Goal: Task Accomplishment & Management: Complete application form

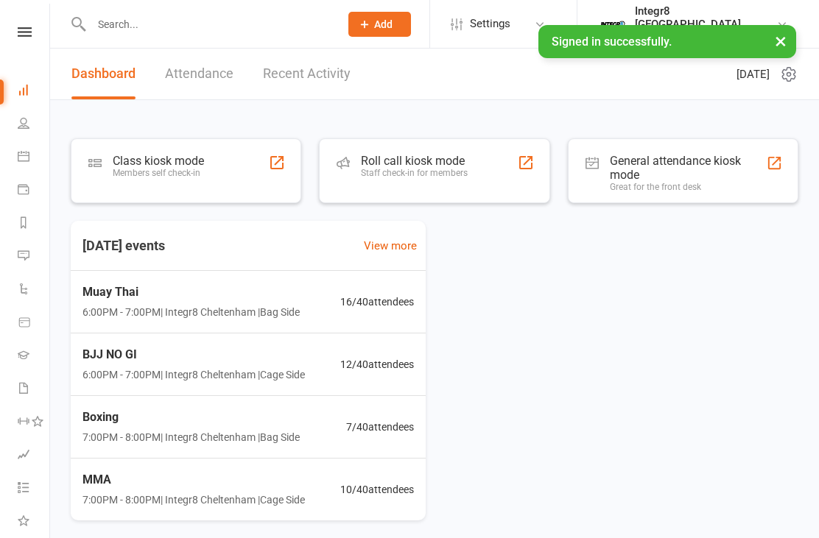
click at [223, 14] on input "text" at bounding box center [208, 24] width 242 height 21
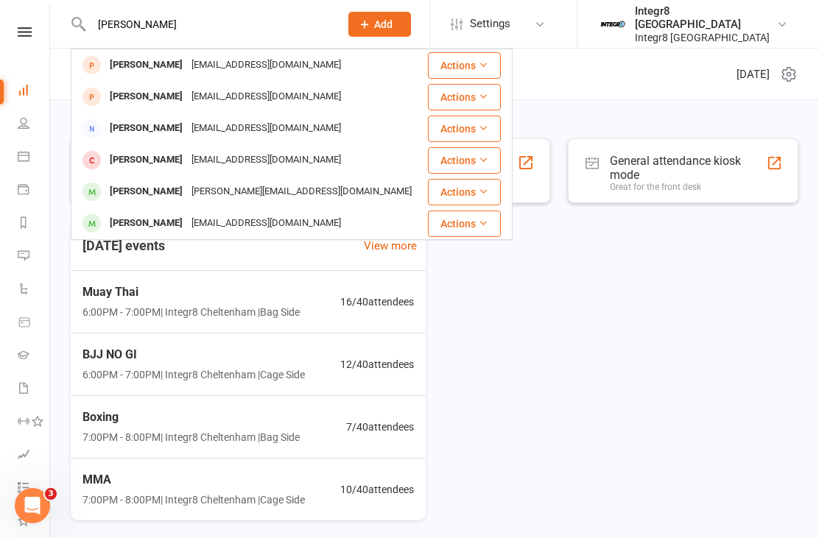
type input "[PERSON_NAME]"
click at [251, 69] on div "[EMAIL_ADDRESS][DOMAIN_NAME]" at bounding box center [266, 64] width 158 height 21
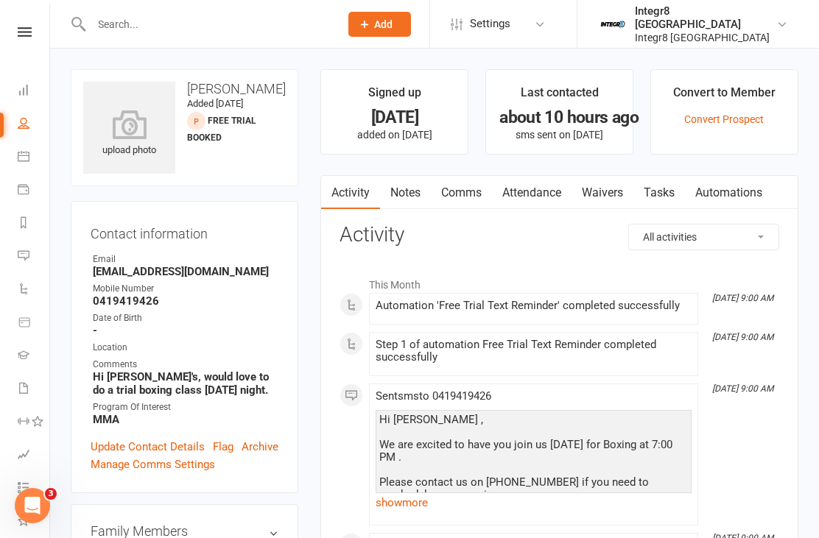
click at [615, 192] on link "Waivers" at bounding box center [602, 193] width 62 height 34
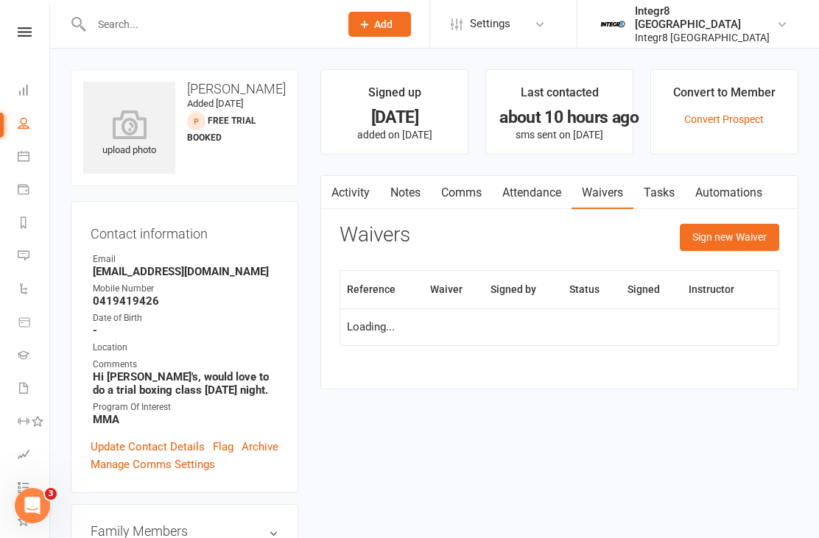
click at [752, 231] on button "Sign new Waiver" at bounding box center [729, 237] width 99 height 27
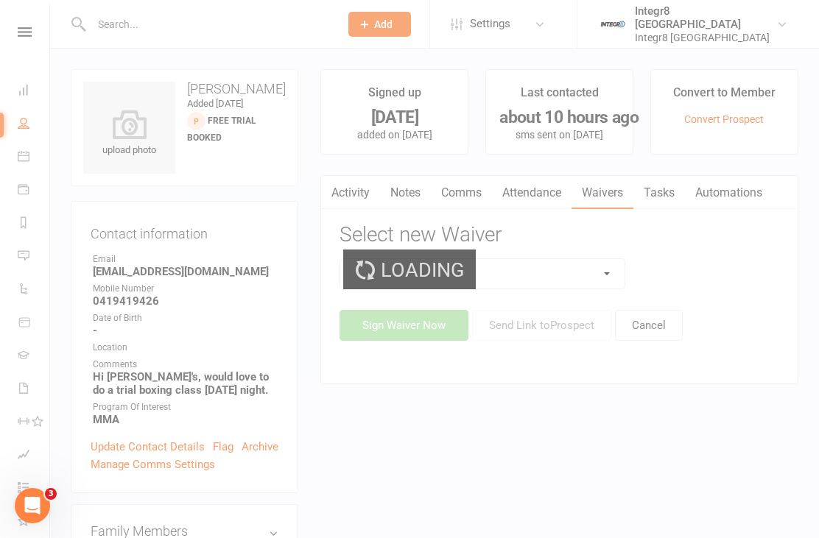
click at [583, 269] on select at bounding box center [482, 273] width 284 height 29
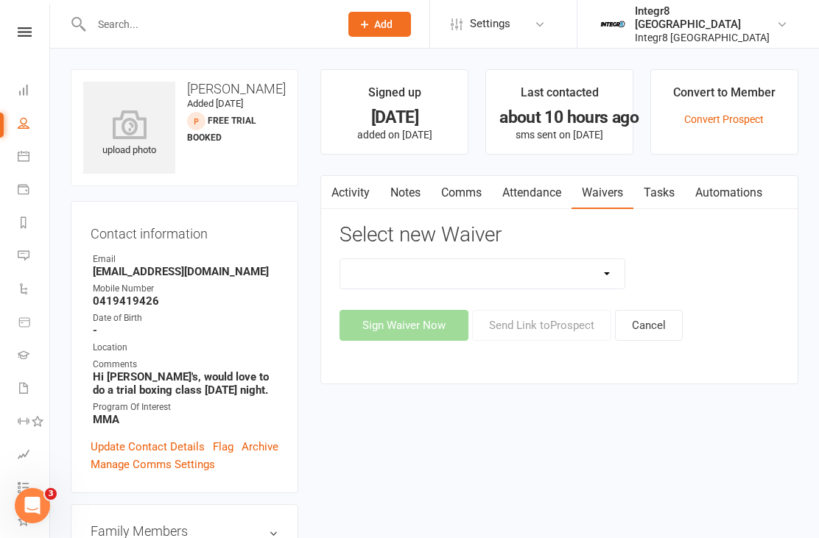
select select "13793"
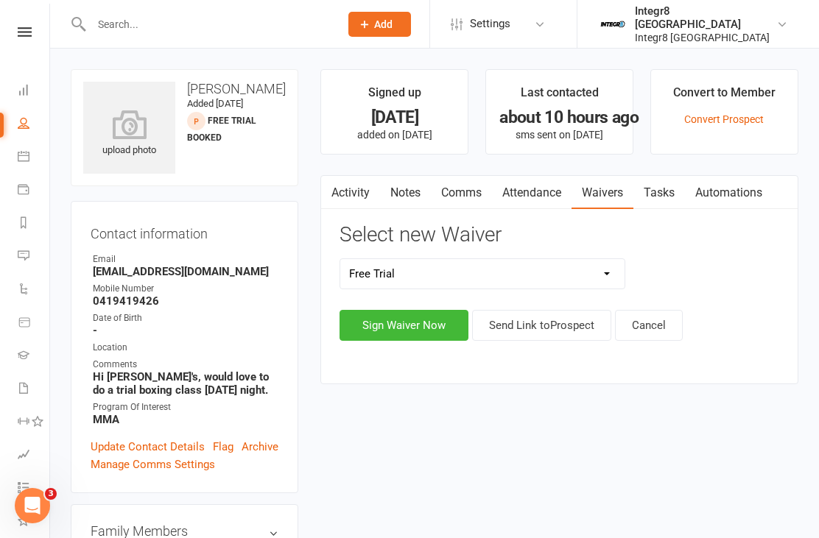
click at [420, 328] on button "Sign Waiver Now" at bounding box center [403, 325] width 129 height 31
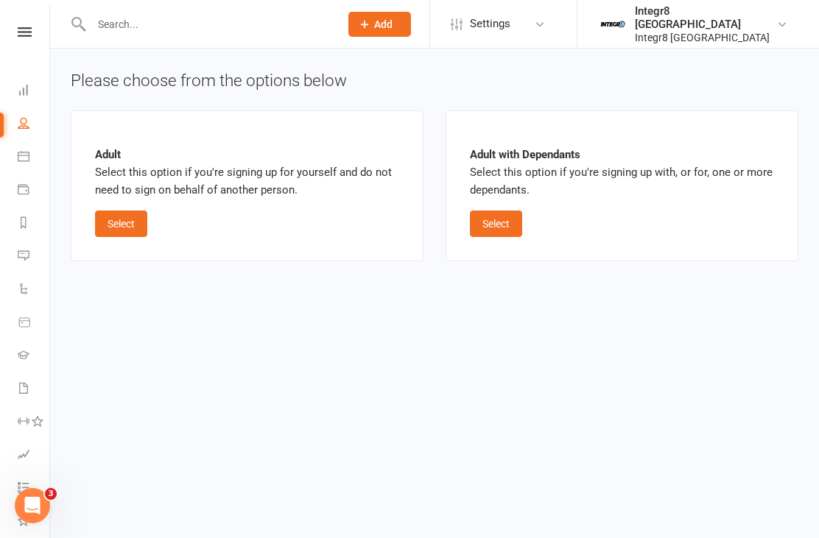
click at [124, 207] on div "Adult Select this option if you're signing up for yourself and do not need to s…" at bounding box center [247, 186] width 304 height 102
click at [116, 206] on div "Adult Select this option if you're signing up for yourself and do not need to s…" at bounding box center [247, 186] width 304 height 102
click at [130, 231] on button "Select" at bounding box center [121, 224] width 52 height 27
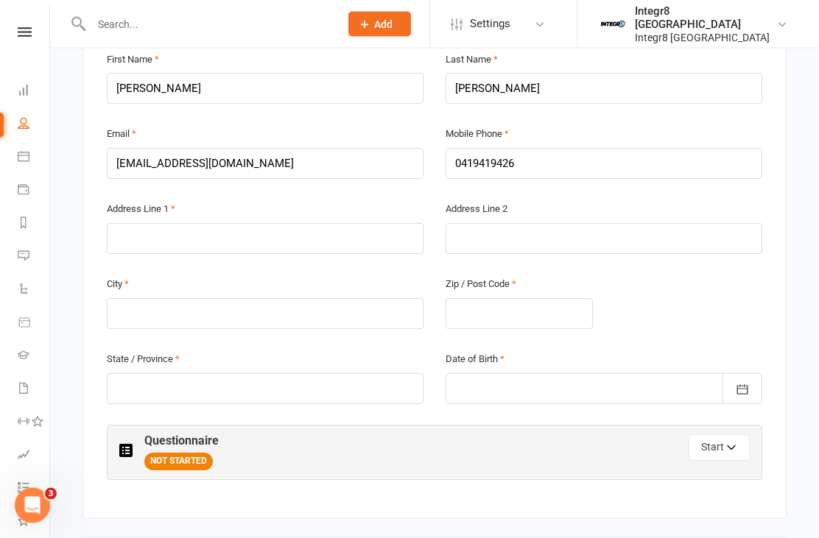
click at [713, 435] on button "Start" at bounding box center [718, 448] width 61 height 27
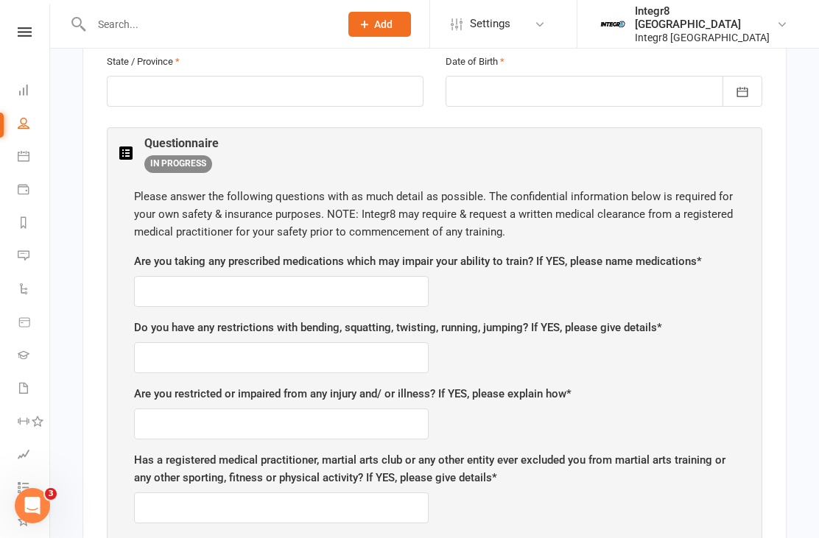
scroll to position [706, 0]
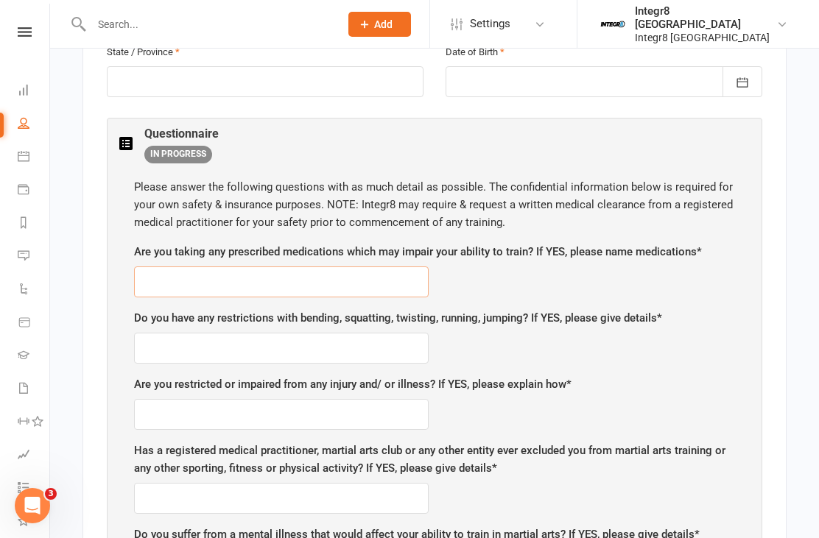
click at [322, 267] on input "text" at bounding box center [281, 282] width 294 height 31
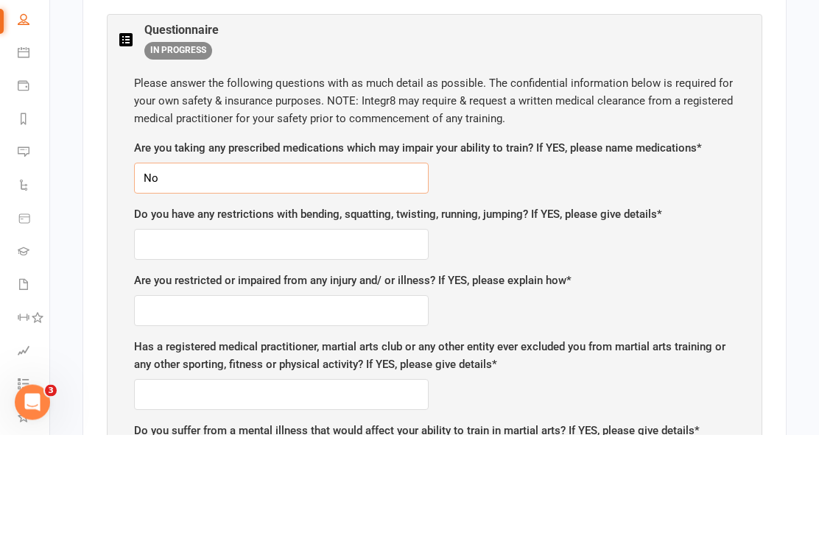
type input "No"
click at [252, 333] on input "text" at bounding box center [281, 348] width 294 height 31
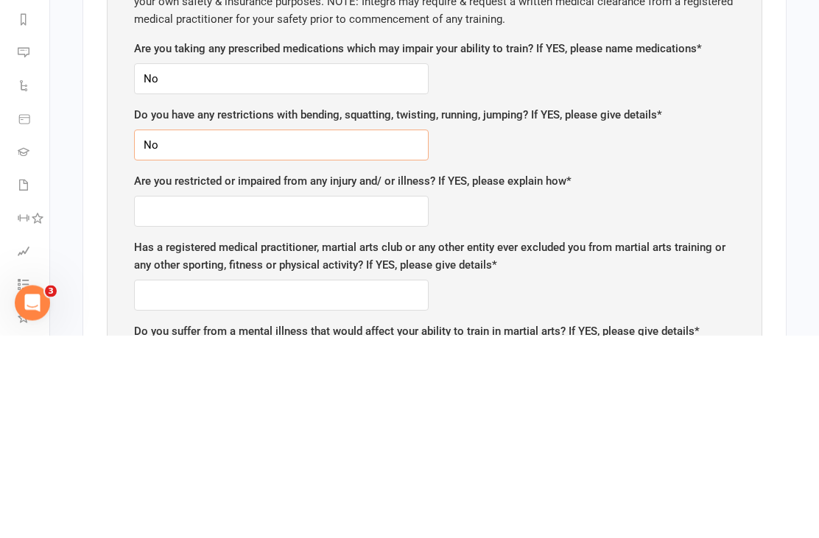
type input "No"
click at [374, 399] on input "text" at bounding box center [281, 414] width 294 height 31
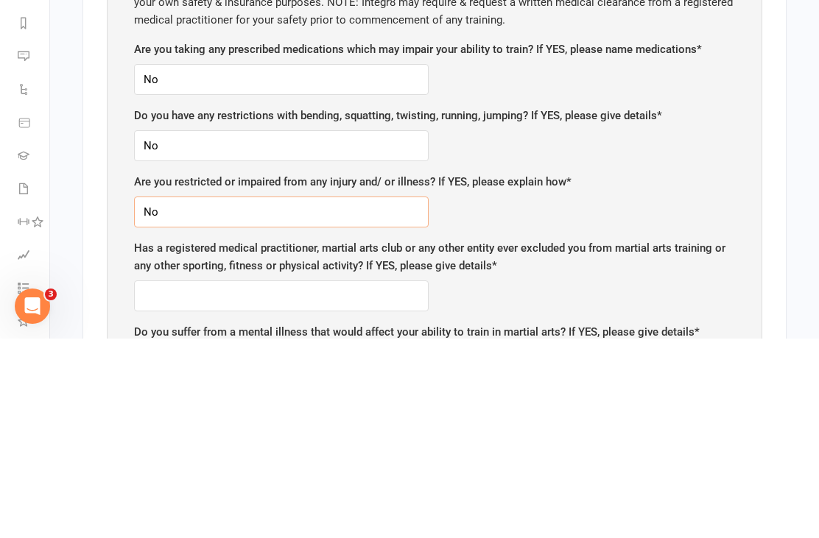
scroll to position [710, 0]
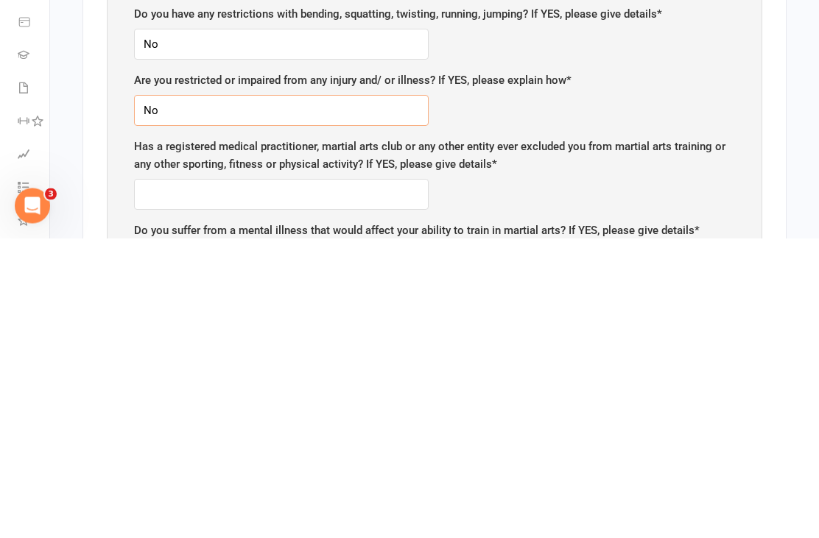
type input "No"
click at [355, 479] on input "text" at bounding box center [281, 494] width 294 height 31
type input "No"
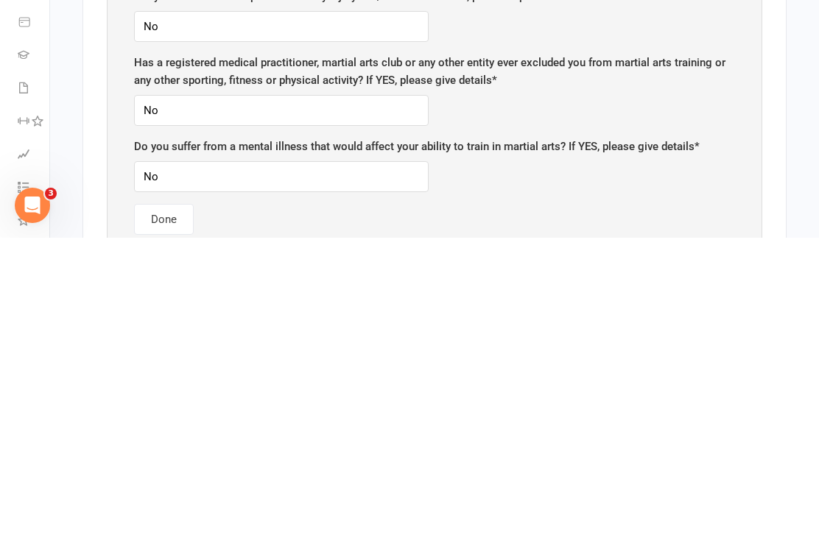
click at [166, 504] on button "Done" at bounding box center [164, 519] width 60 height 31
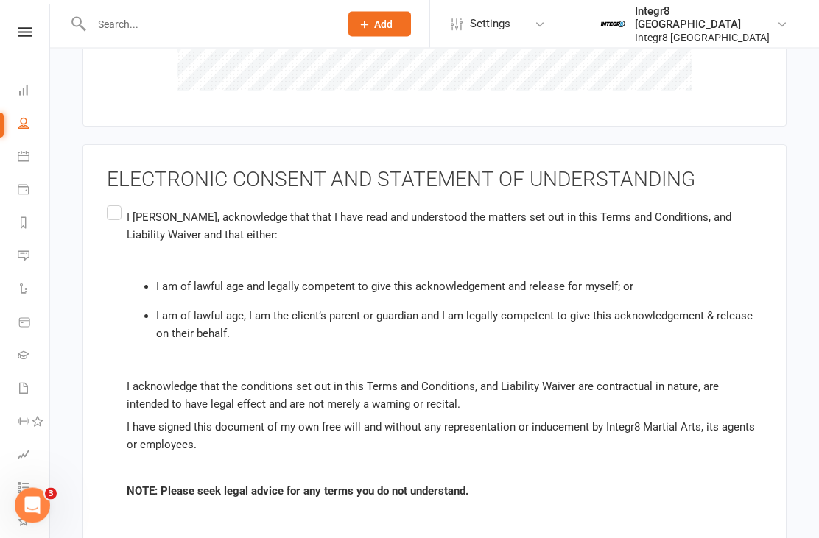
scroll to position [1946, 0]
click at [107, 203] on label "I [PERSON_NAME] , acknowledge that that I have read and understood the matters …" at bounding box center [434, 354] width 655 height 303
click at [107, 203] on input "I [PERSON_NAME] , acknowledge that that I have read and understood the matters …" at bounding box center [112, 203] width 10 height 0
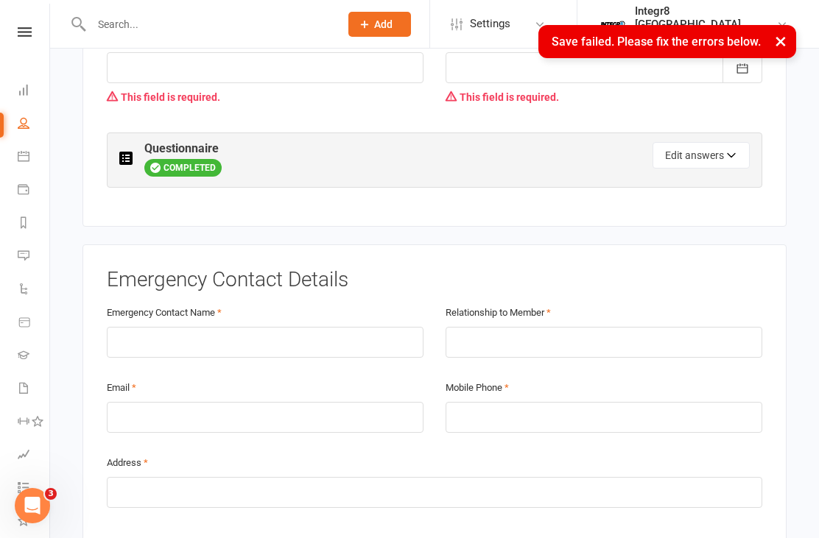
scroll to position [398, 0]
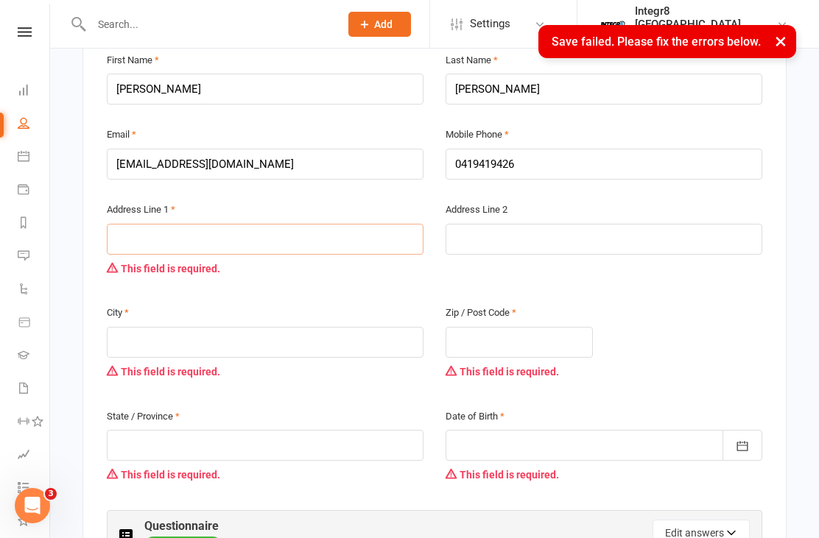
click at [158, 224] on input "text" at bounding box center [265, 239] width 317 height 31
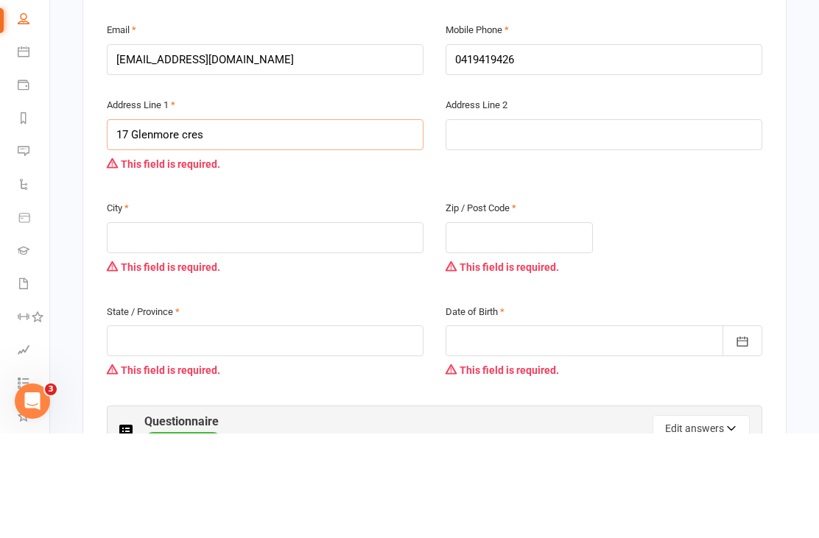
type input "17 Glenmore cres"
click at [232, 327] on input "text" at bounding box center [265, 342] width 317 height 31
type input "Black rock"
click at [498, 327] on input "text" at bounding box center [518, 342] width 147 height 31
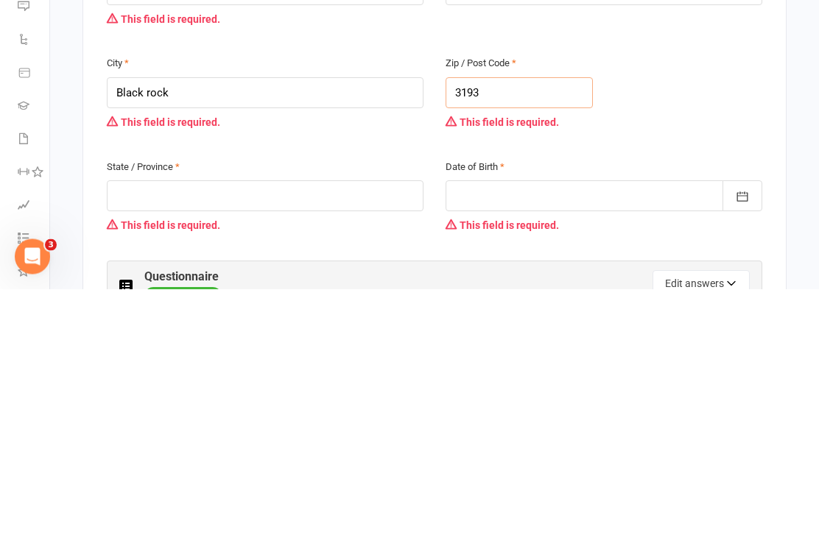
type input "3193"
click at [139, 430] on input "text" at bounding box center [265, 445] width 317 height 31
type input "Vic"
click at [523, 430] on div at bounding box center [603, 445] width 317 height 31
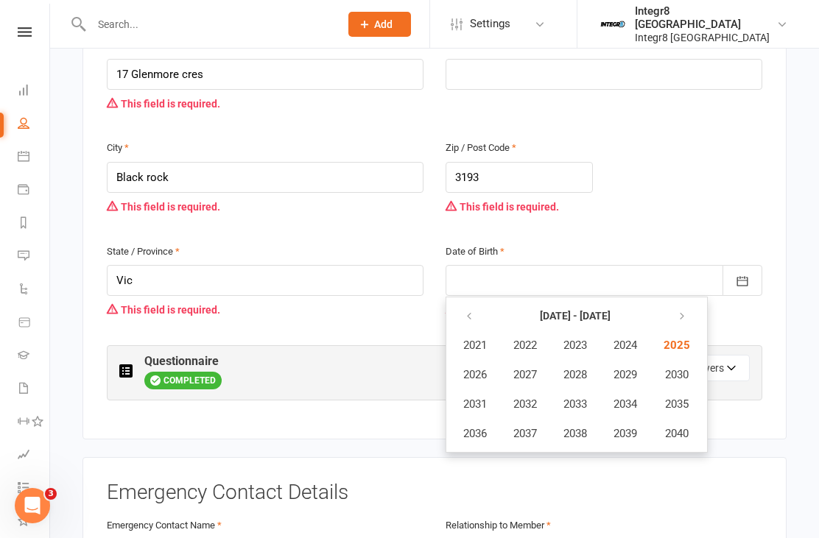
scroll to position [562, 0]
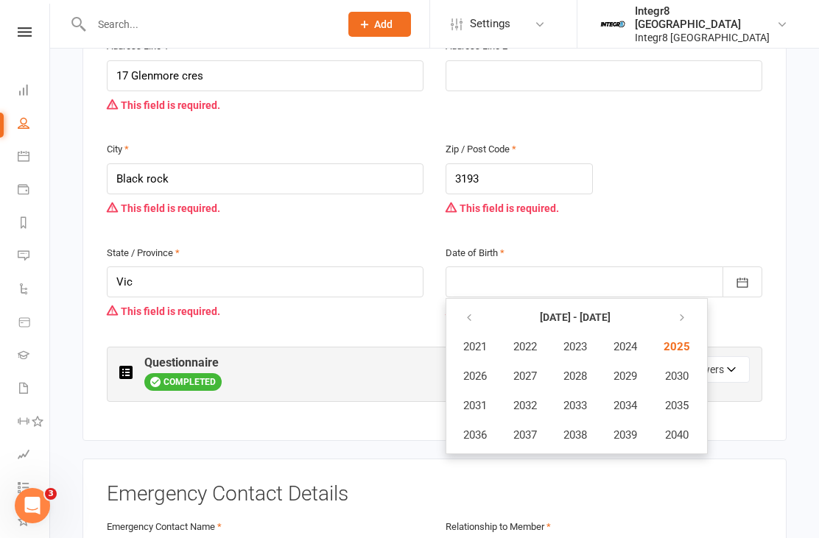
click at [575, 267] on div at bounding box center [603, 282] width 317 height 31
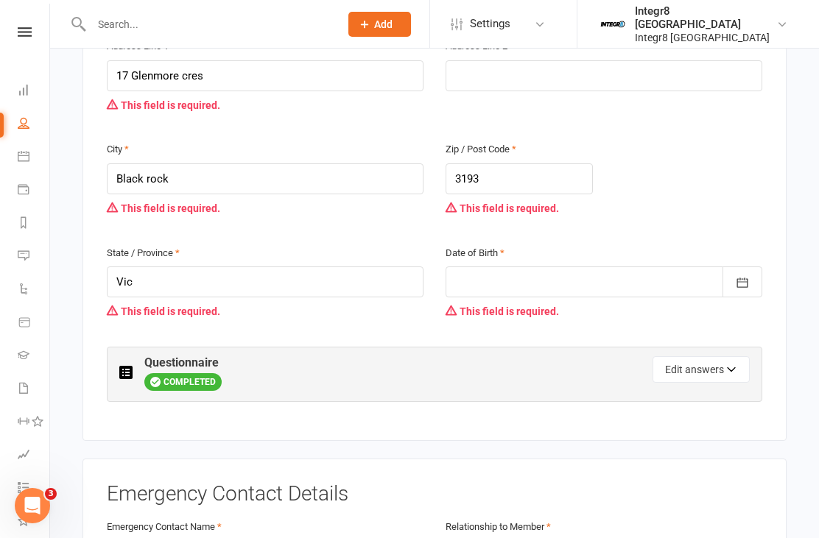
click at [752, 267] on button "button" at bounding box center [742, 282] width 40 height 31
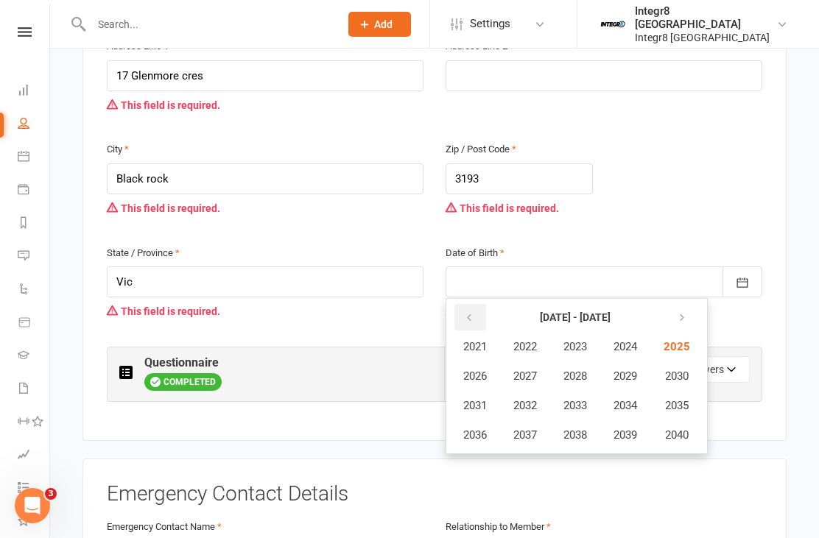
click at [469, 312] on icon "button" at bounding box center [469, 318] width 10 height 12
click at [476, 304] on button "button" at bounding box center [470, 317] width 32 height 27
click at [476, 370] on span "1986" at bounding box center [475, 376] width 24 height 13
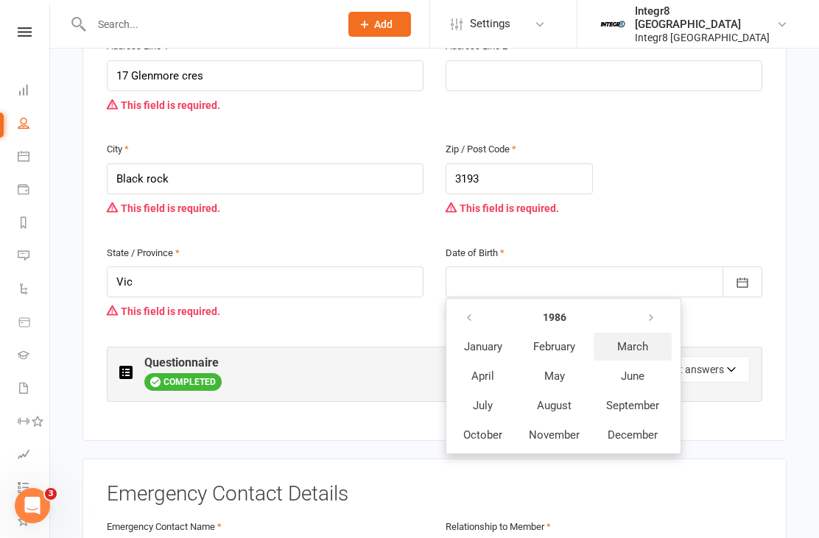
click at [637, 340] on span "March" at bounding box center [632, 346] width 31 height 13
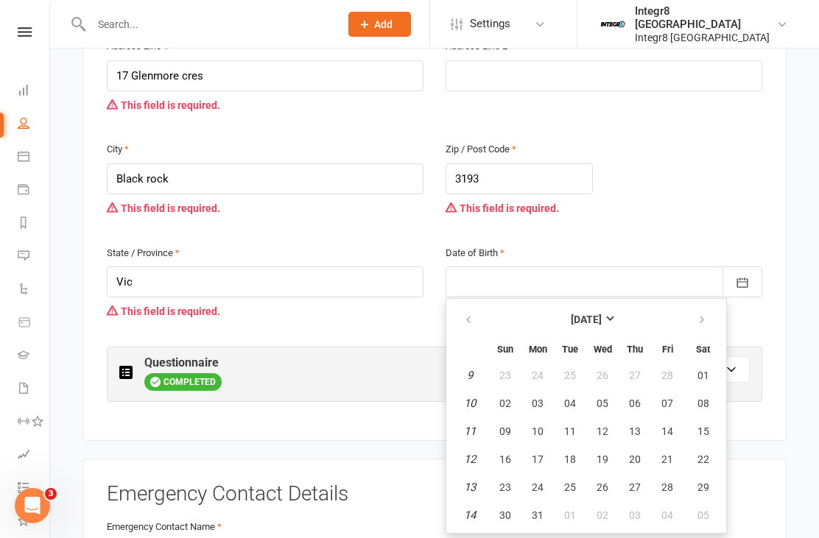
click at [470, 397] on em "10" at bounding box center [470, 403] width 12 height 13
click at [474, 390] on td "10" at bounding box center [470, 403] width 38 height 27
click at [534, 426] on span "10" at bounding box center [538, 432] width 12 height 12
type input "[DATE]"
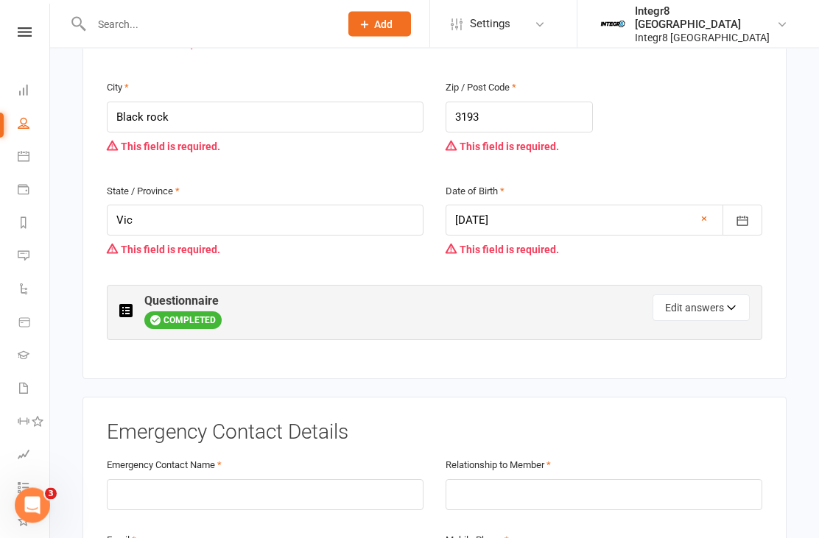
scroll to position [719, 0]
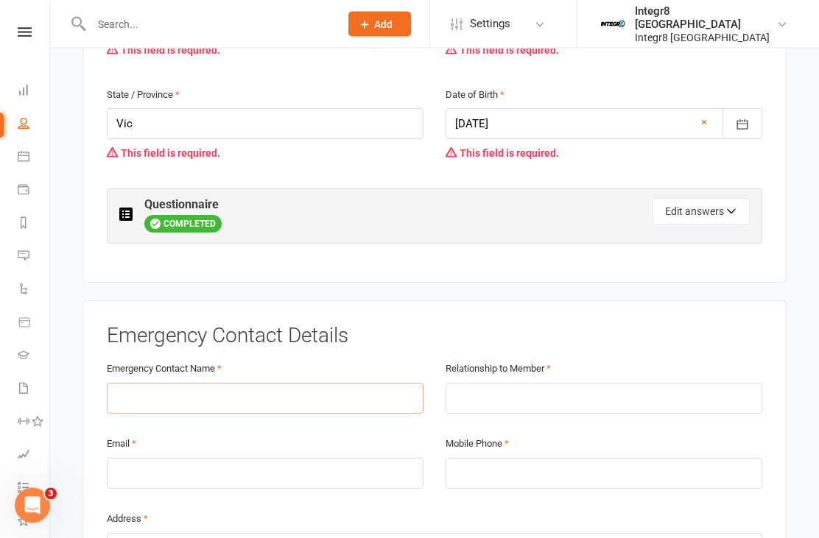
click at [162, 384] on input "text" at bounding box center [265, 399] width 317 height 31
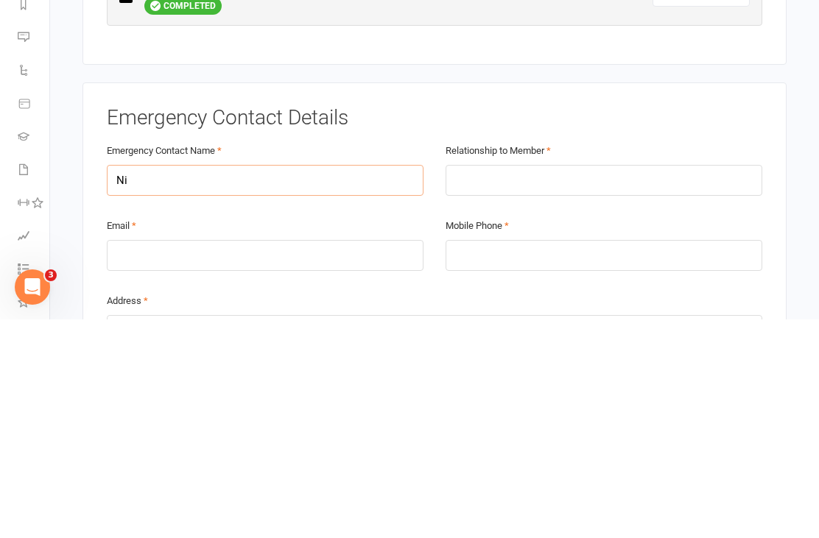
type input "N"
type input "[PERSON_NAME]"
click at [505, 384] on input "text" at bounding box center [603, 399] width 317 height 31
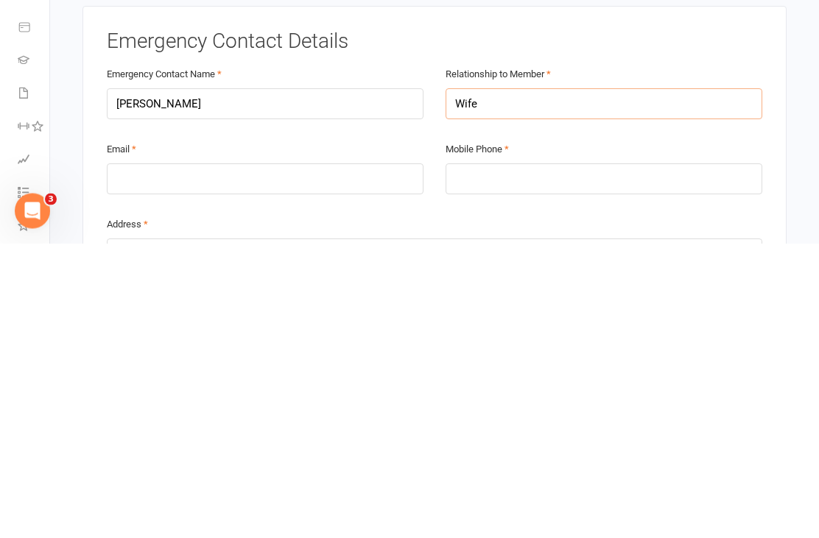
type input "Wife"
click at [237, 459] on input "email" at bounding box center [265, 474] width 317 height 31
type input "n"
type input "[EMAIL_ADDRESS][DOMAIN_NAME]"
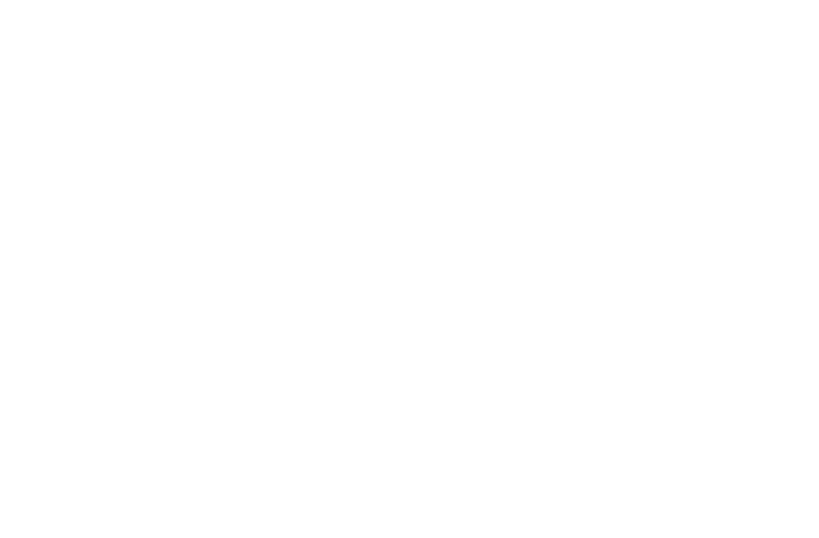
scroll to position [2109, 0]
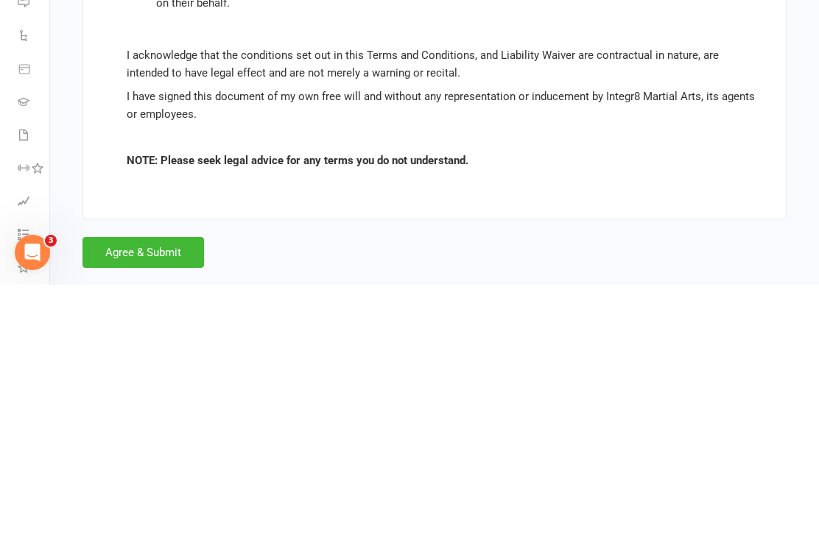
type input "17 glenmore cres black rock"
click at [171, 490] on button "Agree & Submit" at bounding box center [142, 505] width 121 height 31
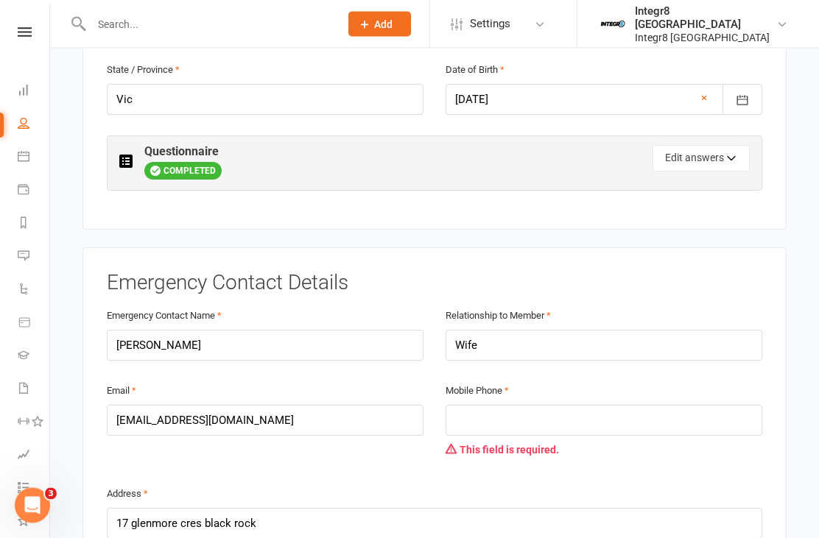
scroll to position [690, 0]
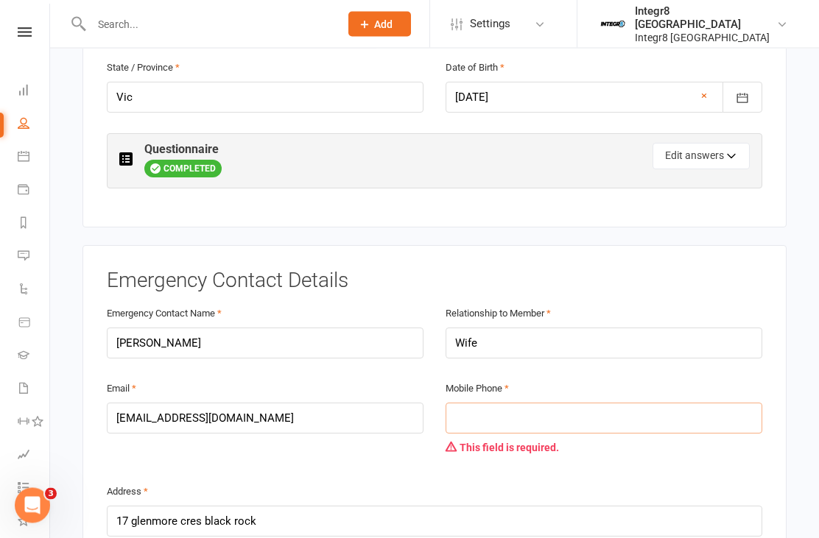
click at [508, 403] on input "tel" at bounding box center [603, 418] width 317 height 31
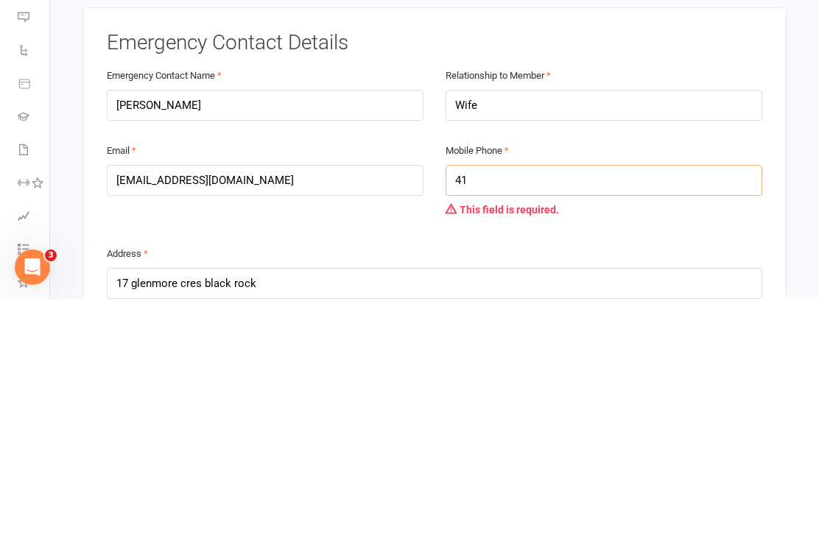
type input "4"
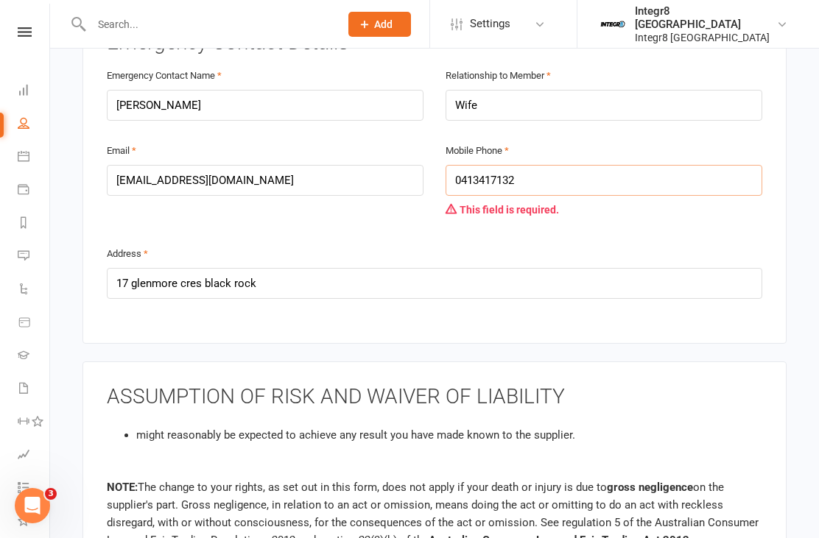
scroll to position [2053, 0]
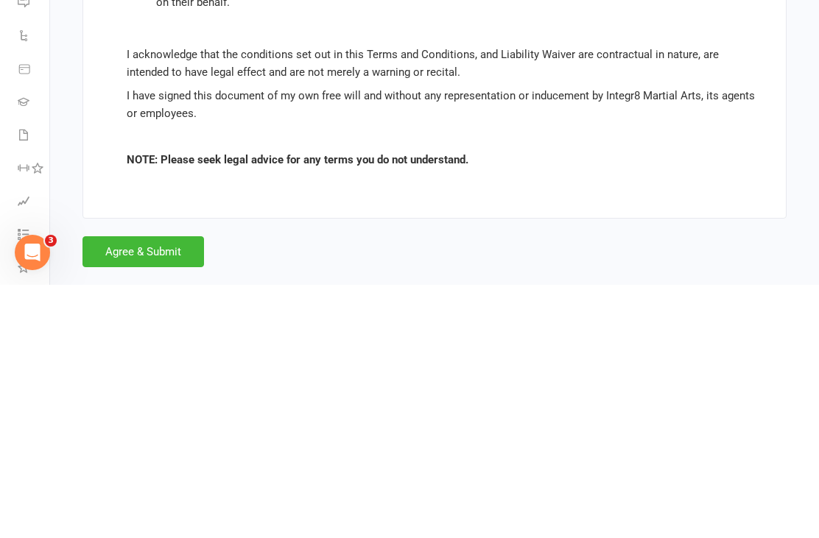
type input "0413417132"
click at [144, 490] on button "Agree & Submit" at bounding box center [142, 505] width 121 height 31
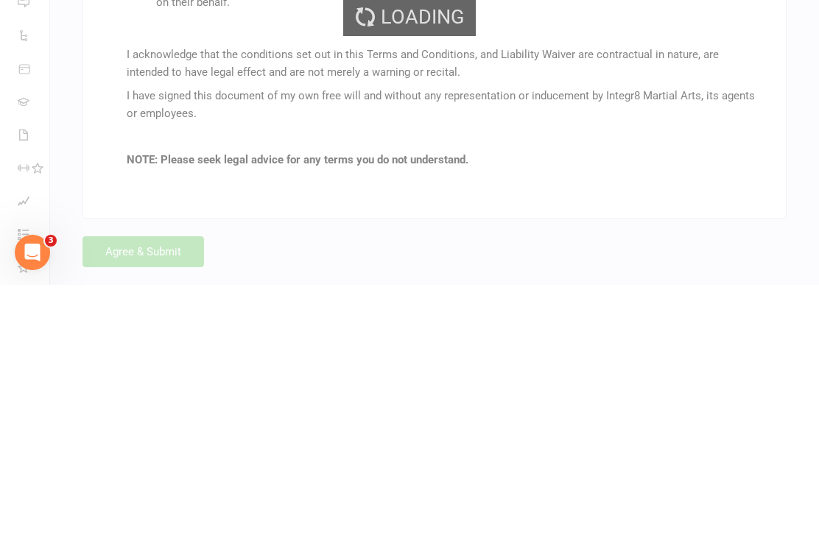
scroll to position [2006, 0]
